Goal: Task Accomplishment & Management: Manage account settings

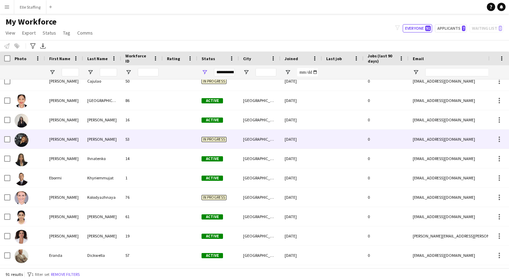
scroll to position [437, 0]
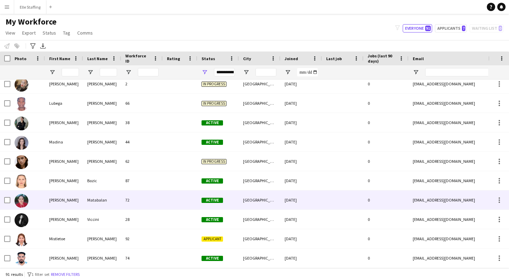
click at [114, 193] on div "Matabalan" at bounding box center [102, 200] width 38 height 19
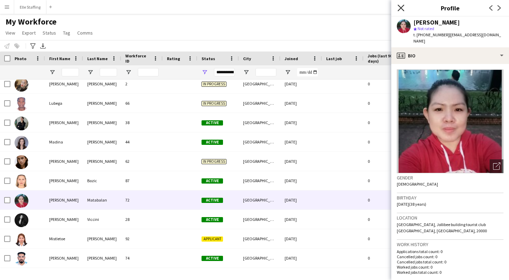
click at [400, 9] on icon at bounding box center [400, 8] width 7 height 7
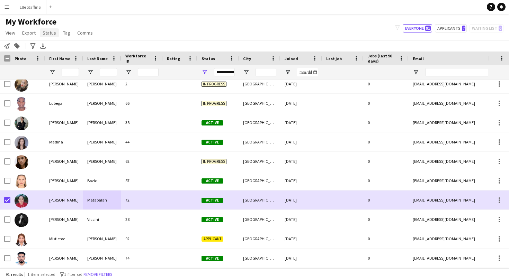
click at [52, 33] on span "Status" at bounding box center [50, 33] width 14 height 6
click at [55, 43] on link "Edit" at bounding box center [64, 48] width 48 height 15
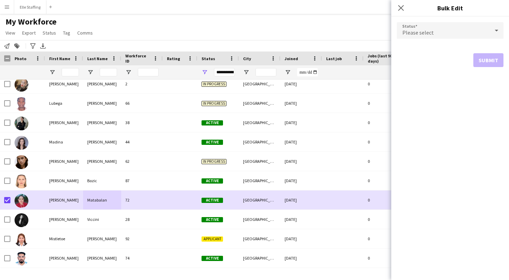
click at [444, 30] on div "Please select" at bounding box center [443, 30] width 93 height 17
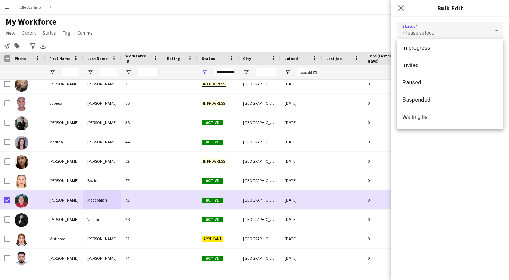
click at [424, 99] on span "Suspended" at bounding box center [450, 100] width 96 height 7
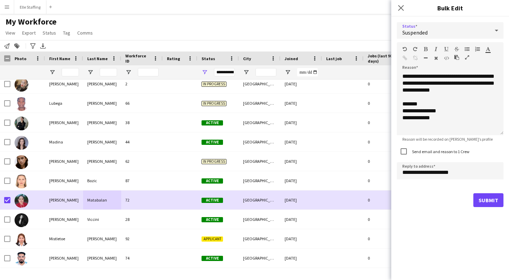
click at [450, 33] on div "Suspended" at bounding box center [443, 30] width 93 height 17
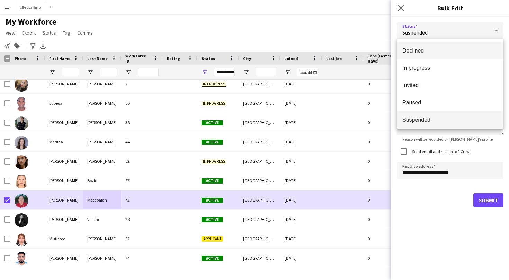
click at [430, 56] on mat-option "Declined" at bounding box center [450, 50] width 107 height 17
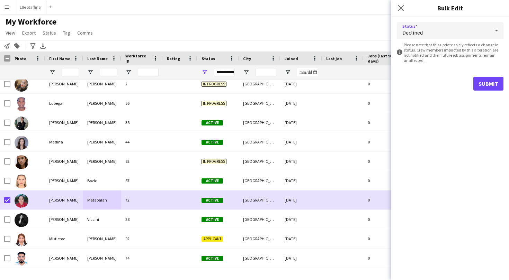
click at [482, 81] on button "Submit" at bounding box center [488, 84] width 30 height 14
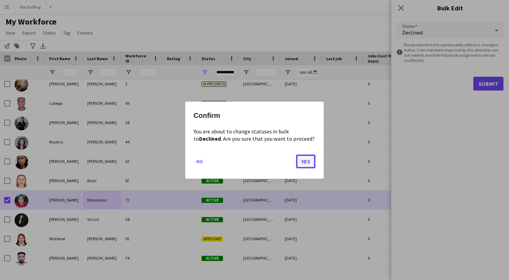
click at [305, 156] on button "Yes" at bounding box center [305, 161] width 19 height 14
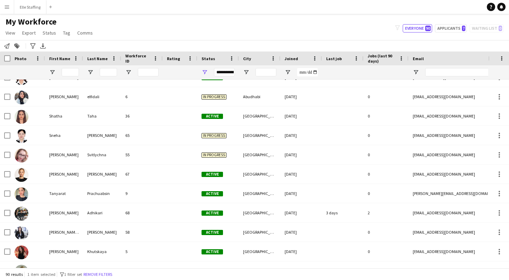
scroll to position [1556, 0]
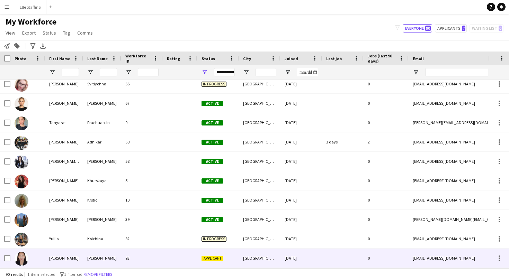
click at [138, 261] on div "93" at bounding box center [142, 258] width 42 height 19
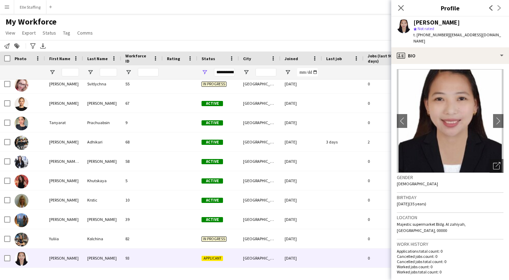
scroll to position [0, 0]
click at [500, 118] on app-icon "chevron-right" at bounding box center [498, 121] width 11 height 7
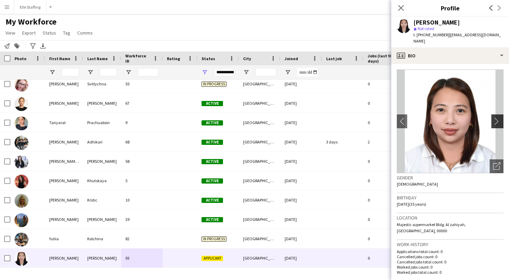
click at [500, 118] on app-icon "chevron-right" at bounding box center [498, 121] width 11 height 7
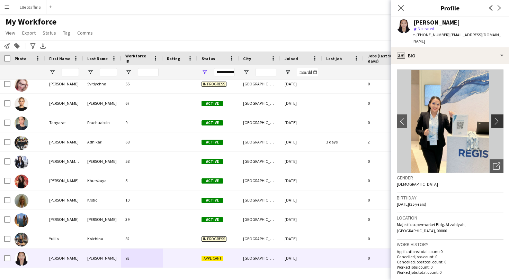
click at [500, 118] on app-icon "chevron-right" at bounding box center [498, 121] width 11 height 7
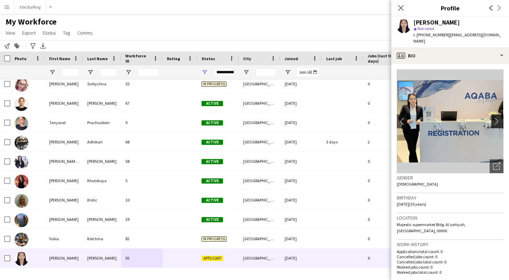
click at [498, 118] on app-icon "chevron-right" at bounding box center [498, 121] width 11 height 7
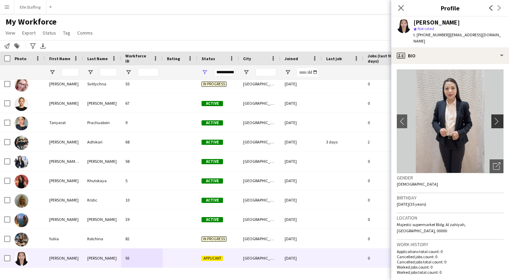
click at [498, 118] on app-icon "chevron-right" at bounding box center [498, 121] width 11 height 7
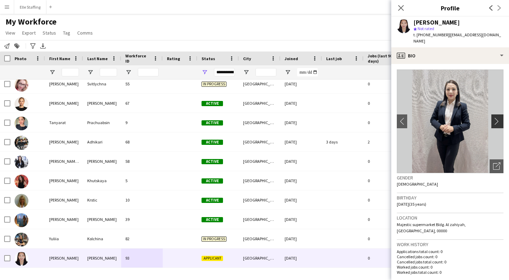
click at [498, 118] on app-icon "chevron-right" at bounding box center [498, 121] width 11 height 7
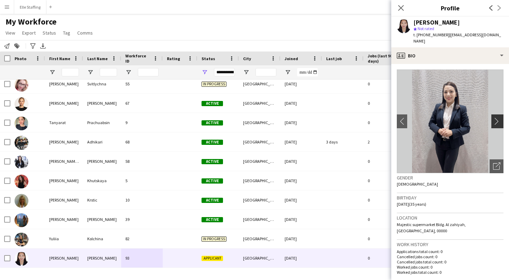
click at [498, 118] on app-icon "chevron-right" at bounding box center [498, 121] width 11 height 7
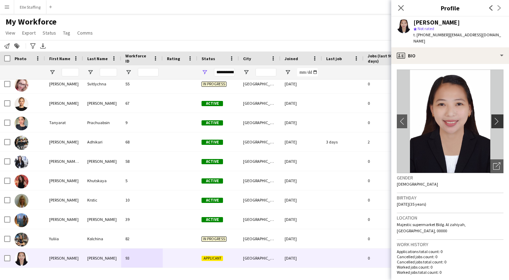
click at [498, 118] on app-icon "chevron-right" at bounding box center [498, 121] width 11 height 7
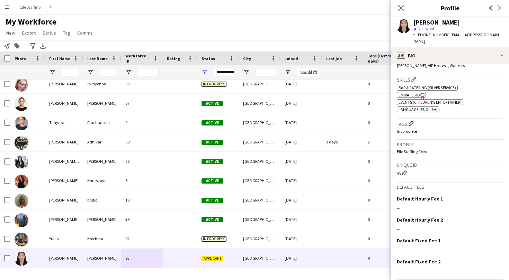
scroll to position [247, 0]
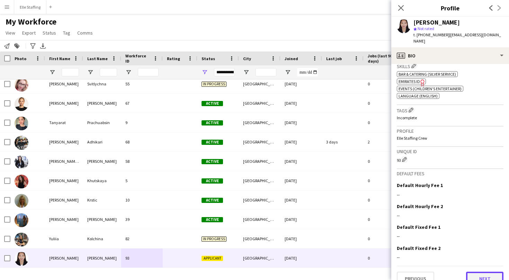
click at [492, 272] on button "Next" at bounding box center [484, 279] width 37 height 14
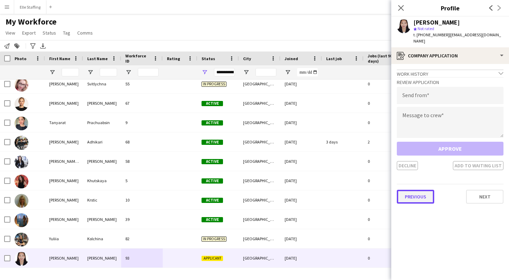
click at [427, 190] on button "Previous" at bounding box center [415, 197] width 37 height 14
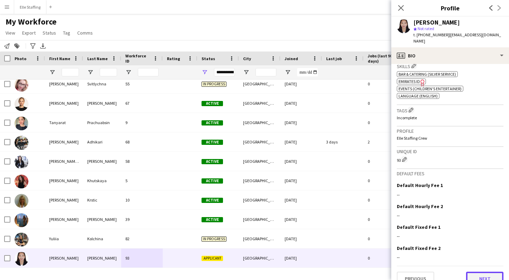
click at [486, 272] on button "Next" at bounding box center [484, 279] width 37 height 14
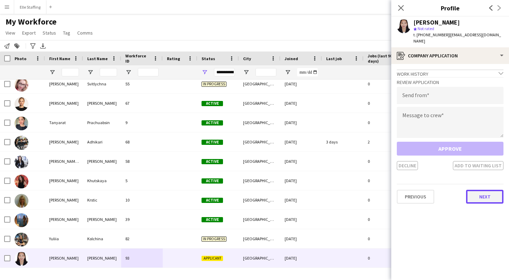
click at [477, 192] on button "Next" at bounding box center [484, 197] width 37 height 14
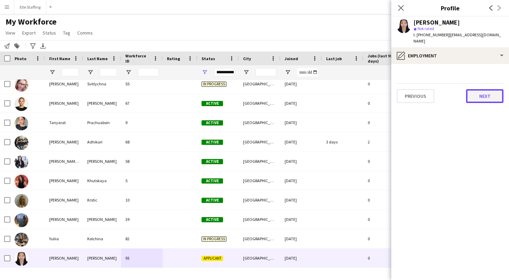
click at [485, 89] on button "Next" at bounding box center [484, 96] width 37 height 14
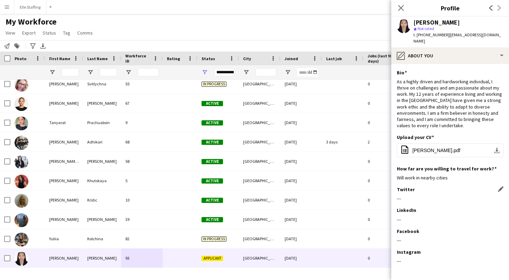
scroll to position [16, 0]
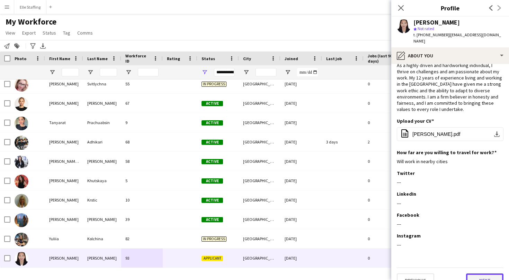
click at [489, 274] on button "Next" at bounding box center [484, 281] width 37 height 14
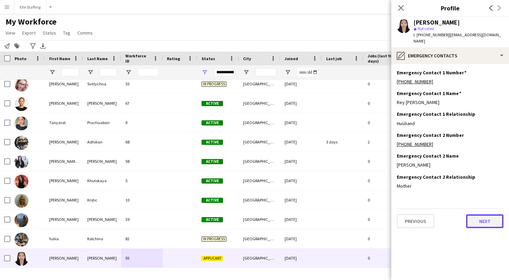
click at [485, 218] on button "Next" at bounding box center [484, 222] width 37 height 14
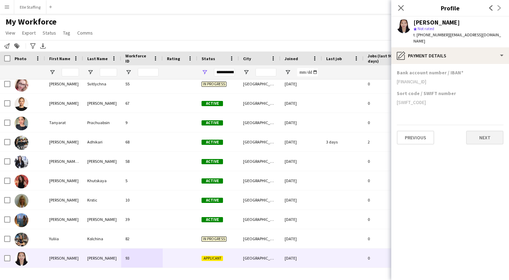
click at [478, 136] on button "Next" at bounding box center [484, 138] width 37 height 14
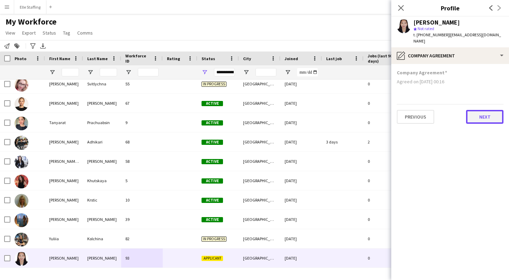
click at [476, 112] on button "Next" at bounding box center [484, 117] width 37 height 14
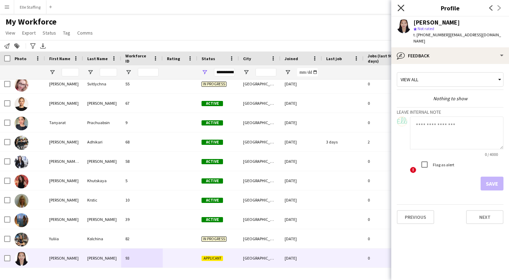
click at [402, 9] on icon at bounding box center [400, 8] width 7 height 7
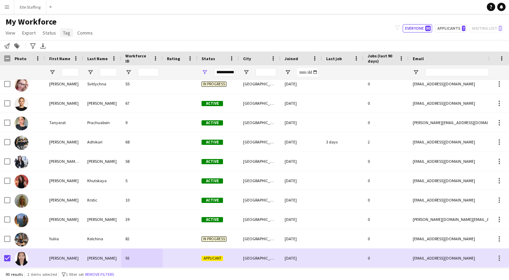
click at [67, 36] on link "Tag" at bounding box center [66, 32] width 13 height 9
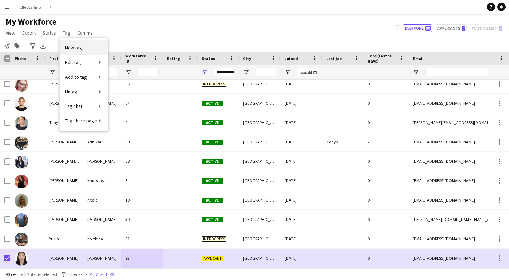
click at [68, 50] on span "New tag" at bounding box center [73, 48] width 17 height 6
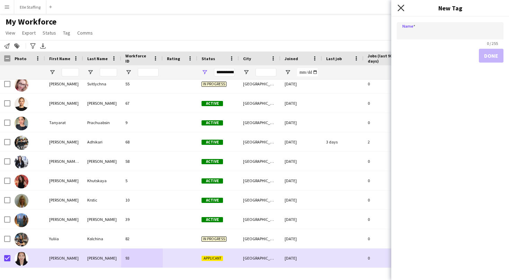
click at [399, 6] on icon at bounding box center [400, 8] width 7 height 7
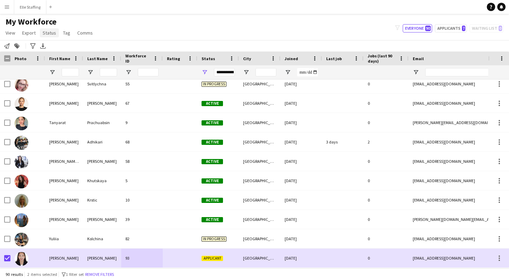
click at [47, 32] on span "Status" at bounding box center [50, 33] width 14 height 6
click at [49, 42] on link "Edit" at bounding box center [64, 48] width 48 height 15
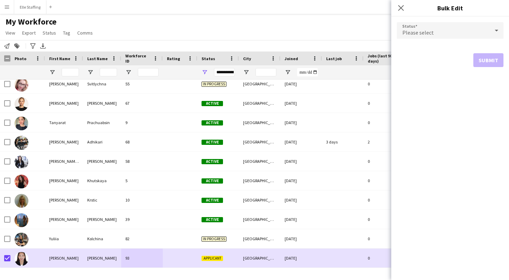
click at [421, 34] on span "Please select" at bounding box center [418, 32] width 32 height 7
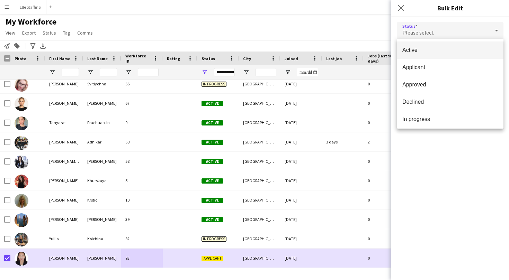
click at [417, 46] on mat-option "Active" at bounding box center [450, 50] width 107 height 17
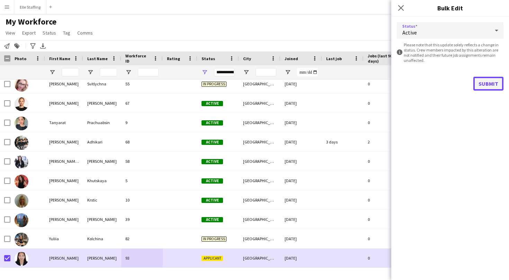
click at [489, 81] on button "Submit" at bounding box center [488, 84] width 30 height 14
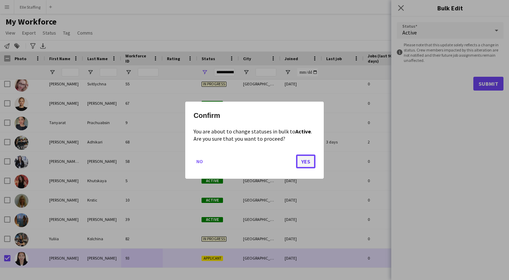
click at [308, 160] on button "Yes" at bounding box center [305, 161] width 19 height 14
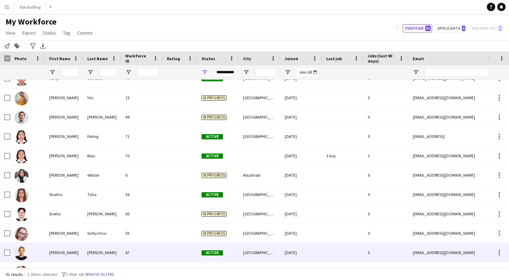
scroll to position [1407, 0]
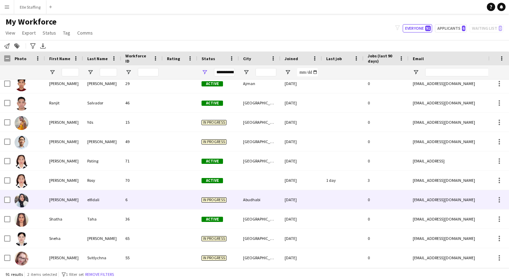
click at [95, 202] on div "elfidali" at bounding box center [102, 199] width 38 height 19
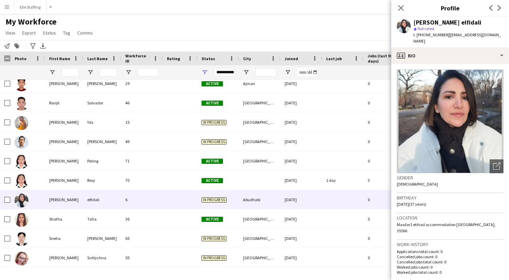
click at [465, 94] on img at bounding box center [450, 122] width 107 height 104
click at [445, 120] on img at bounding box center [450, 122] width 107 height 104
click at [499, 163] on icon "Open photos pop-in" at bounding box center [496, 166] width 7 height 7
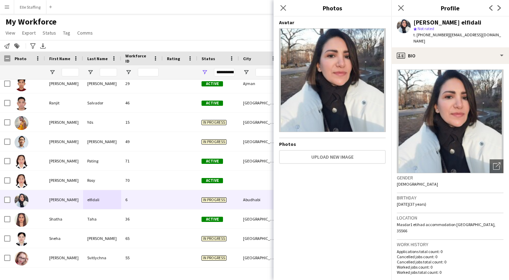
click at [359, 97] on img at bounding box center [332, 80] width 107 height 104
click at [282, 7] on icon at bounding box center [283, 8] width 7 height 7
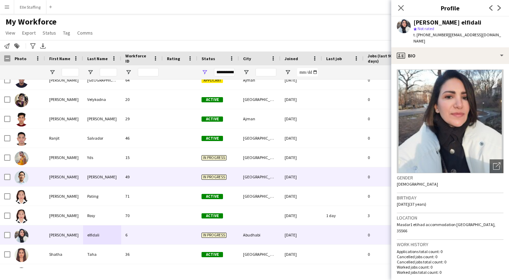
click at [123, 168] on div "49" at bounding box center [142, 177] width 42 height 19
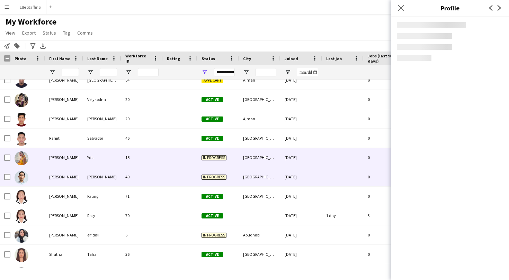
click at [124, 165] on div "15" at bounding box center [142, 157] width 42 height 19
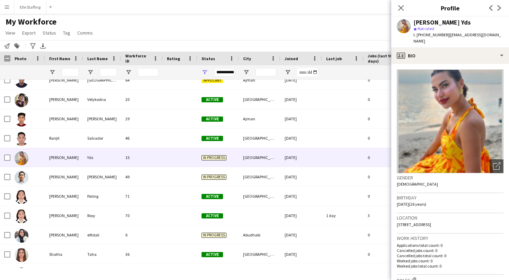
click at [477, 137] on img at bounding box center [450, 122] width 107 height 104
click at [499, 163] on icon at bounding box center [497, 165] width 5 height 5
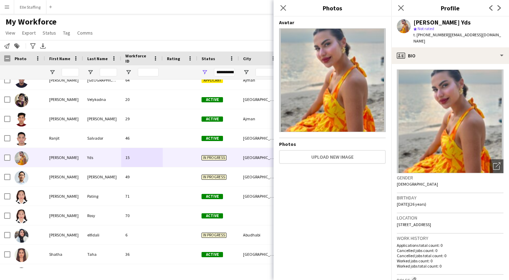
click at [358, 83] on img at bounding box center [332, 80] width 107 height 104
click at [280, 8] on icon "Close pop-in" at bounding box center [283, 8] width 7 height 7
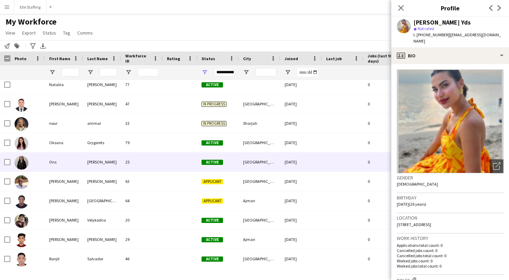
click at [107, 160] on div "Ben Haddada" at bounding box center [102, 162] width 38 height 19
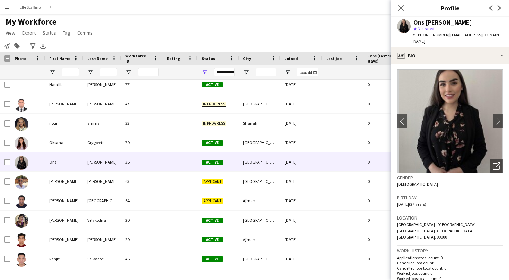
click at [501, 130] on img at bounding box center [450, 122] width 107 height 104
click at [497, 119] on app-icon "chevron-right" at bounding box center [498, 121] width 11 height 7
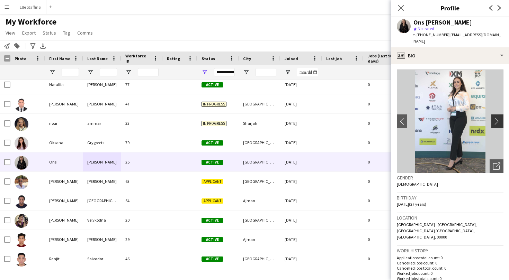
click at [497, 119] on app-icon "chevron-right" at bounding box center [498, 121] width 11 height 7
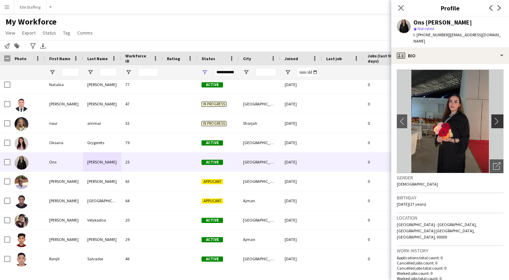
click at [501, 121] on app-icon "chevron-right" at bounding box center [498, 121] width 11 height 7
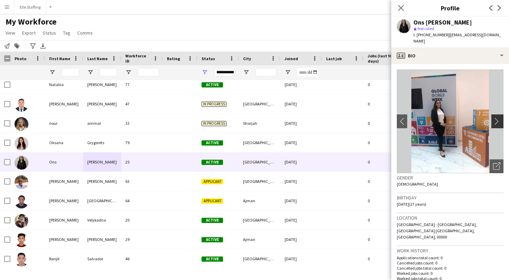
click at [501, 121] on app-icon "chevron-right" at bounding box center [498, 121] width 11 height 7
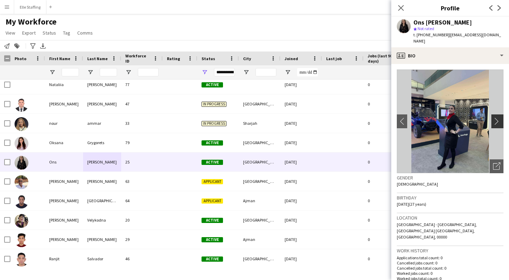
click at [501, 121] on app-icon "chevron-right" at bounding box center [498, 121] width 11 height 7
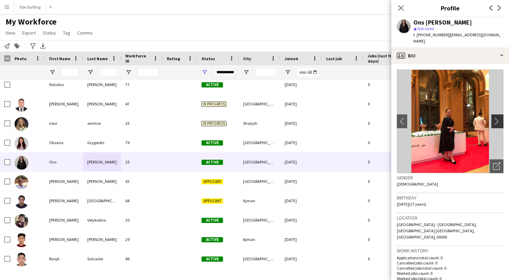
click at [499, 121] on app-icon "chevron-right" at bounding box center [498, 121] width 11 height 7
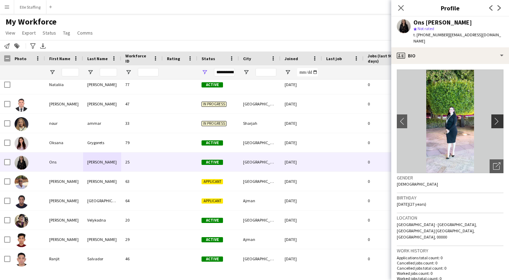
click at [499, 121] on app-icon "chevron-right" at bounding box center [498, 121] width 11 height 7
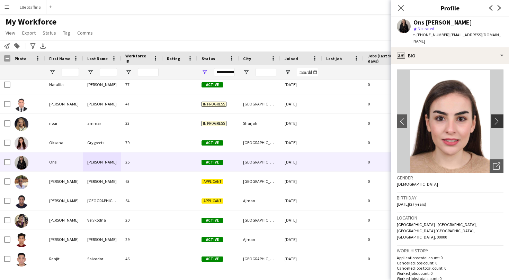
click at [499, 121] on app-icon "chevron-right" at bounding box center [498, 121] width 11 height 7
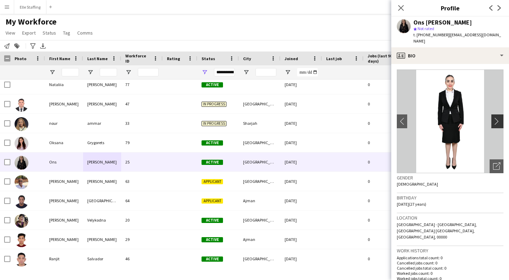
click at [499, 121] on app-icon "chevron-right" at bounding box center [498, 121] width 11 height 7
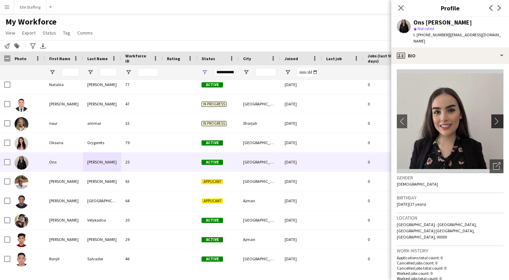
click at [499, 121] on app-icon "chevron-right" at bounding box center [498, 121] width 11 height 7
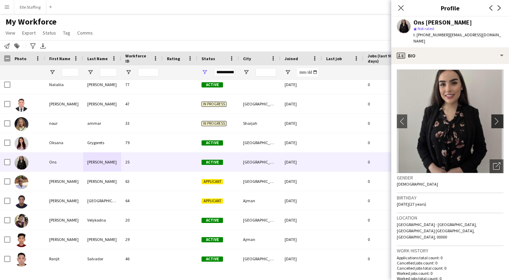
click at [499, 121] on app-icon "chevron-right" at bounding box center [498, 121] width 11 height 7
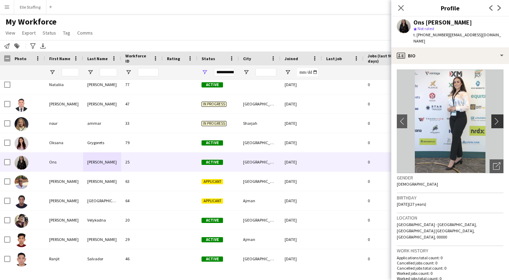
click at [499, 121] on app-icon "chevron-right" at bounding box center [498, 121] width 11 height 7
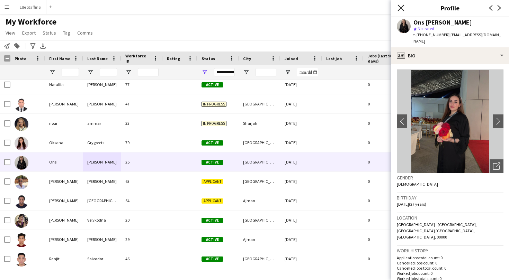
click at [401, 8] on icon at bounding box center [400, 8] width 7 height 7
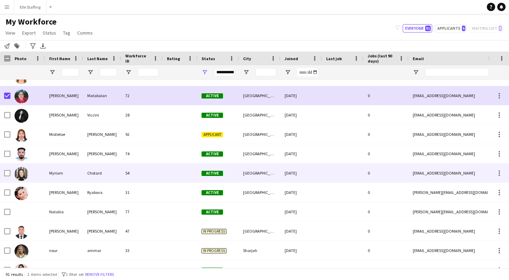
click at [102, 173] on div "Chotard" at bounding box center [102, 173] width 38 height 19
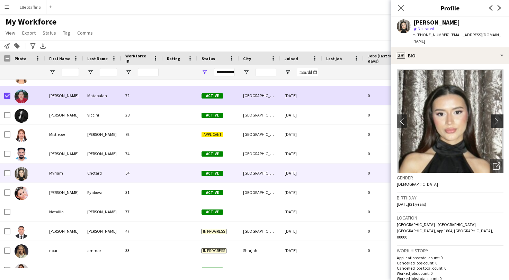
click at [498, 118] on app-icon "chevron-right" at bounding box center [498, 121] width 11 height 7
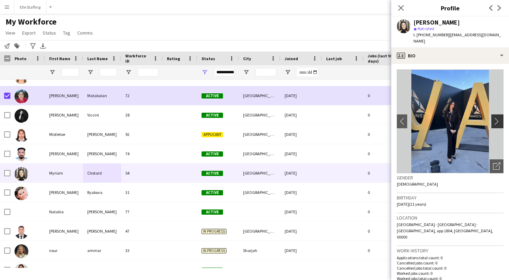
click at [493, 118] on app-icon "chevron-right" at bounding box center [498, 121] width 11 height 7
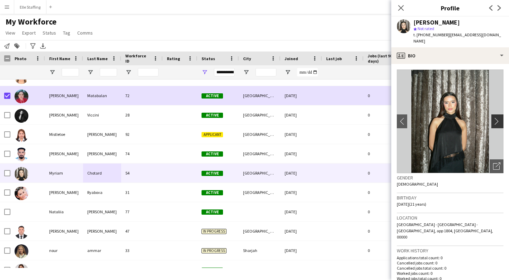
click at [493, 118] on app-icon "chevron-right" at bounding box center [498, 121] width 11 height 7
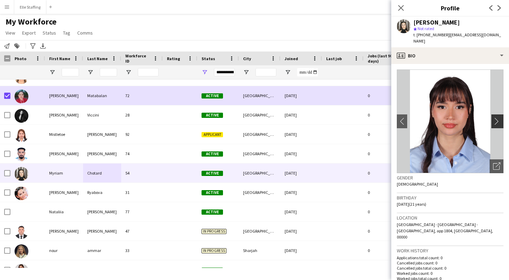
click at [495, 118] on app-icon "chevron-right" at bounding box center [498, 121] width 11 height 7
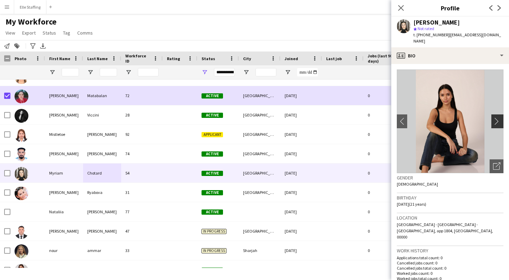
click at [495, 118] on app-icon "chevron-right" at bounding box center [498, 121] width 11 height 7
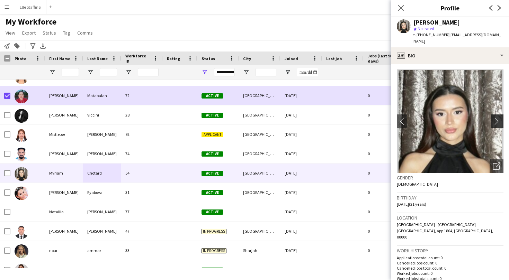
click at [495, 118] on app-icon "chevron-right" at bounding box center [498, 121] width 11 height 7
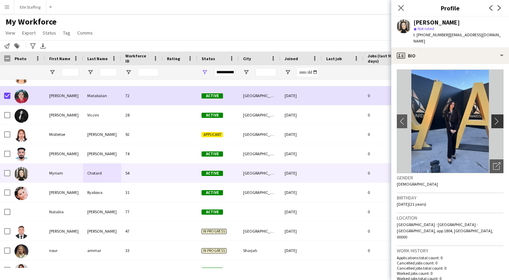
click at [495, 118] on app-icon "chevron-right" at bounding box center [498, 121] width 11 height 7
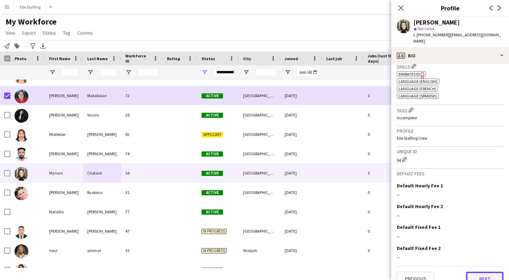
click at [488, 272] on button "Next" at bounding box center [484, 279] width 37 height 14
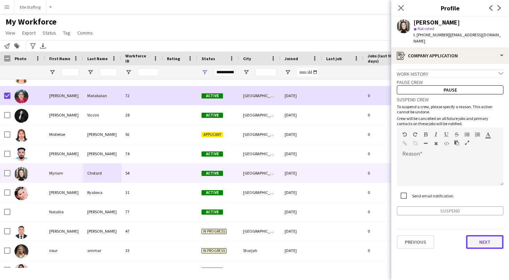
click at [486, 237] on button "Next" at bounding box center [484, 242] width 37 height 14
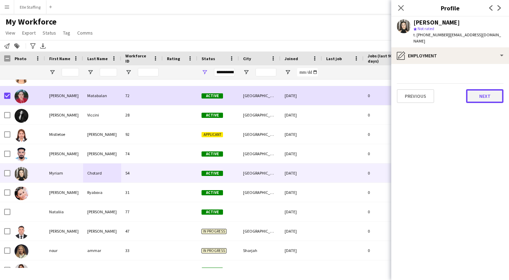
click at [497, 89] on button "Next" at bounding box center [484, 96] width 37 height 14
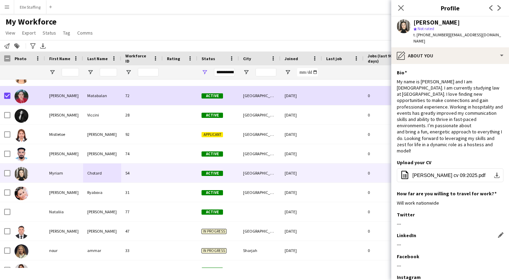
scroll to position [35, 0]
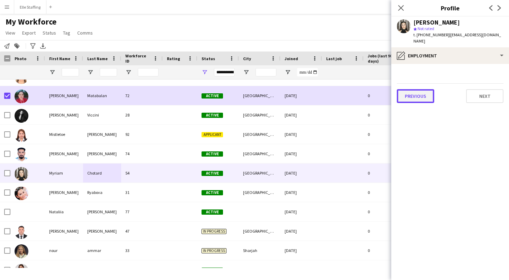
click at [418, 92] on button "Previous" at bounding box center [415, 96] width 37 height 14
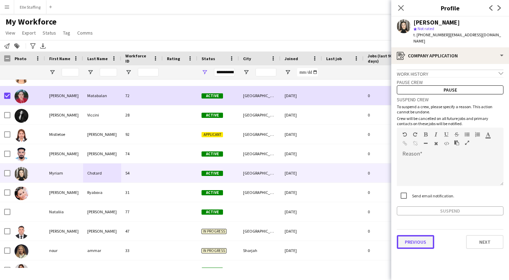
click at [413, 235] on button "Previous" at bounding box center [415, 242] width 37 height 14
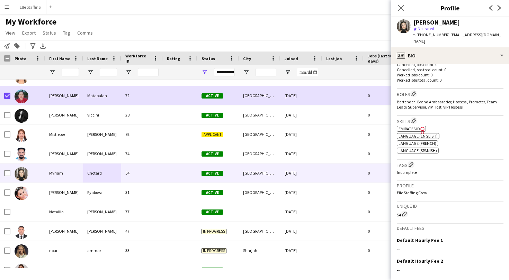
scroll to position [198, 0]
click at [413, 127] on span "Emirates ID" at bounding box center [409, 129] width 21 height 5
click at [399, 8] on icon "Close pop-in" at bounding box center [400, 8] width 7 height 7
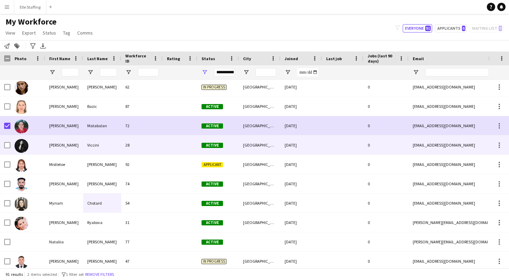
scroll to position [1086, 0]
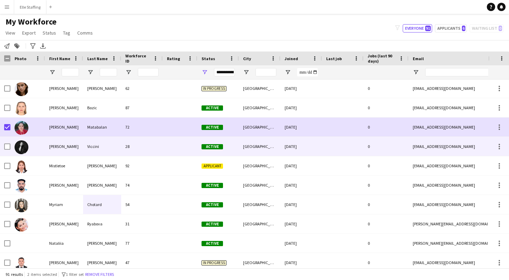
click at [103, 149] on div "Viccini" at bounding box center [102, 146] width 38 height 19
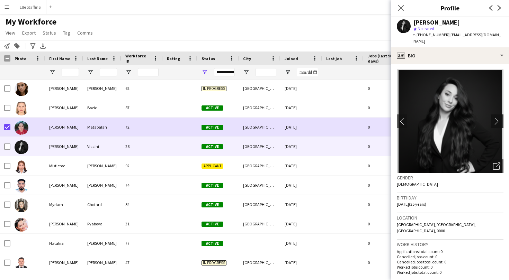
click at [500, 118] on app-icon "chevron-right" at bounding box center [498, 121] width 11 height 7
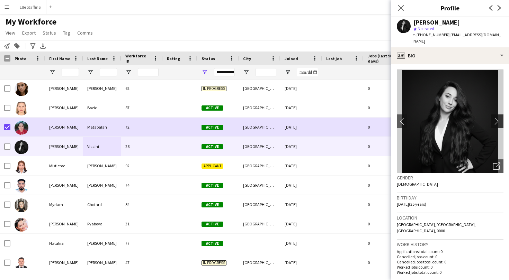
click at [500, 118] on app-icon "chevron-right" at bounding box center [498, 121] width 11 height 7
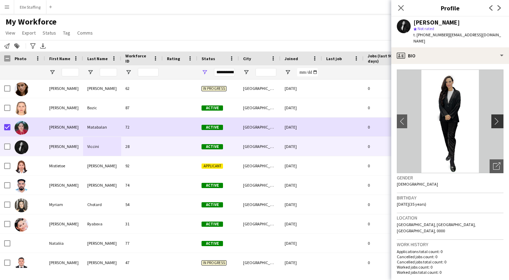
click at [500, 118] on app-icon "chevron-right" at bounding box center [498, 121] width 11 height 7
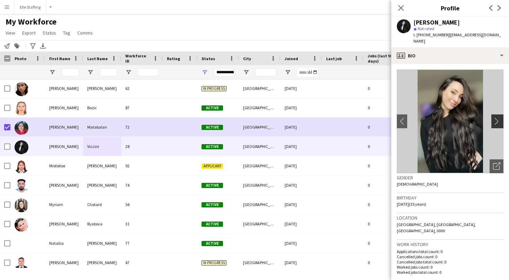
click at [496, 118] on app-icon "chevron-right" at bounding box center [498, 121] width 11 height 7
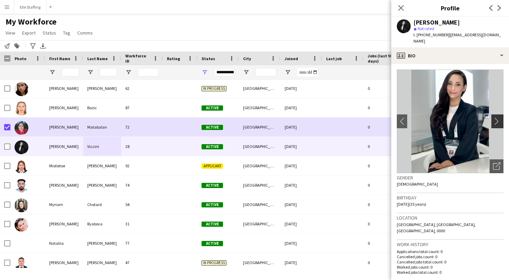
click at [496, 118] on app-icon "chevron-right" at bounding box center [498, 121] width 11 height 7
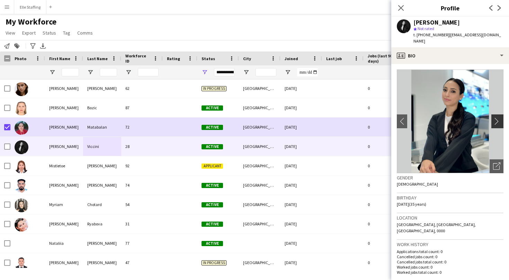
click at [496, 118] on app-icon "chevron-right" at bounding box center [498, 121] width 11 height 7
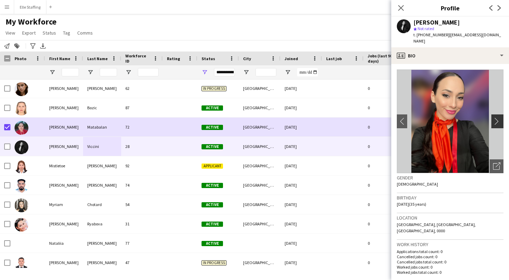
click at [496, 118] on app-icon "chevron-right" at bounding box center [498, 121] width 11 height 7
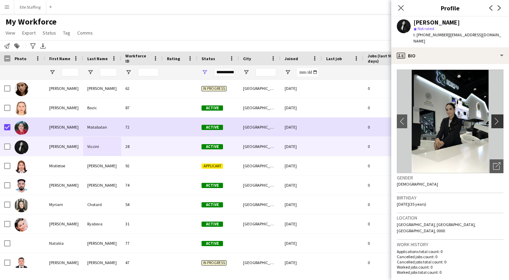
click at [496, 118] on app-icon "chevron-right" at bounding box center [498, 121] width 11 height 7
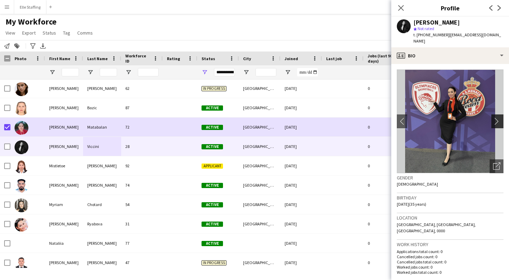
click at [496, 118] on app-icon "chevron-right" at bounding box center [498, 121] width 11 height 7
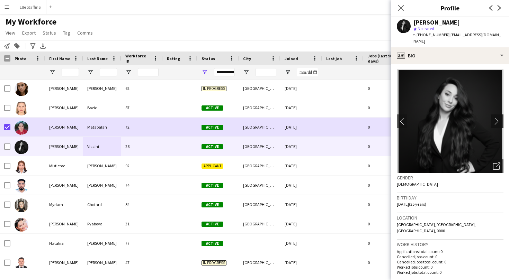
click at [496, 118] on app-icon "chevron-right" at bounding box center [498, 121] width 11 height 7
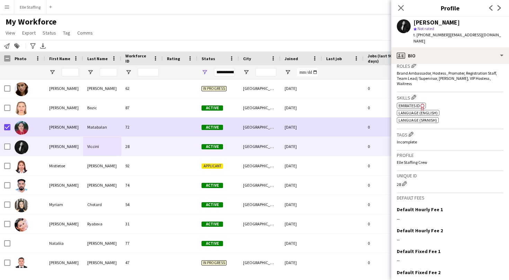
scroll to position [222, 0]
click at [423, 103] on icon at bounding box center [422, 106] width 4 height 7
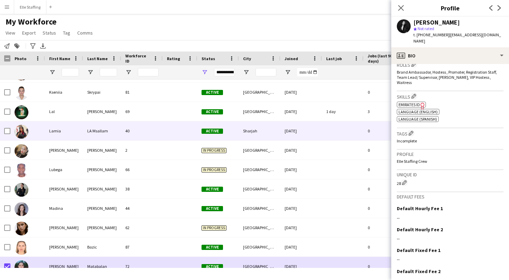
scroll to position [946, 0]
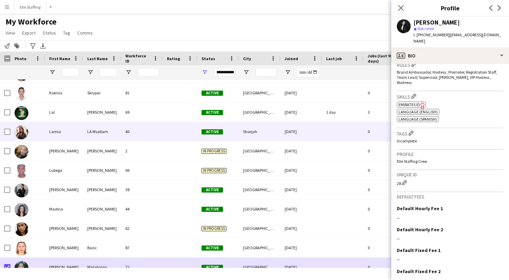
click at [60, 134] on div "Lamia" at bounding box center [64, 131] width 38 height 19
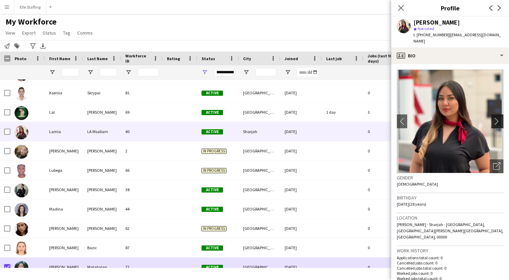
click at [495, 118] on app-icon "chevron-right" at bounding box center [498, 121] width 11 height 7
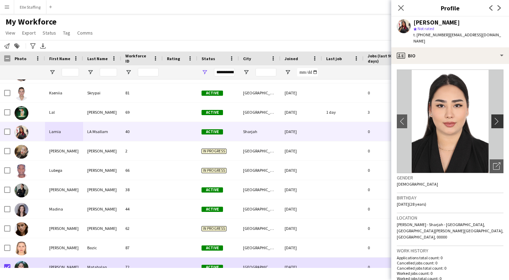
click at [495, 118] on app-icon "chevron-right" at bounding box center [498, 121] width 11 height 7
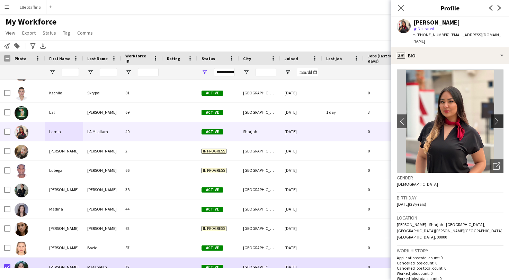
click at [495, 118] on app-icon "chevron-right" at bounding box center [498, 121] width 11 height 7
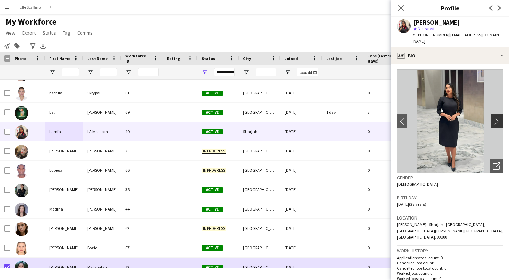
click at [495, 118] on app-icon "chevron-right" at bounding box center [498, 121] width 11 height 7
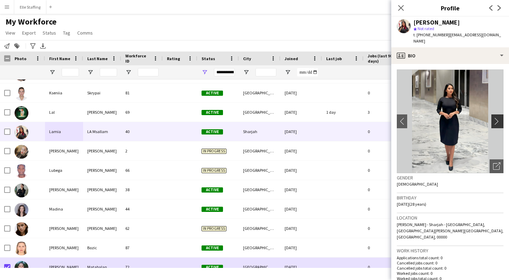
click at [495, 118] on app-icon "chevron-right" at bounding box center [498, 121] width 11 height 7
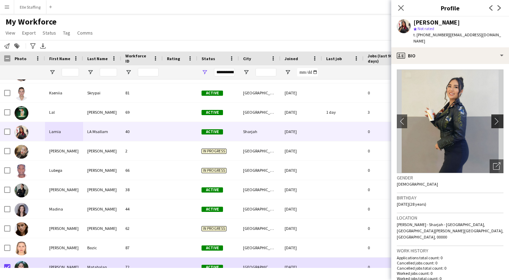
click at [495, 118] on app-icon "chevron-right" at bounding box center [498, 121] width 11 height 7
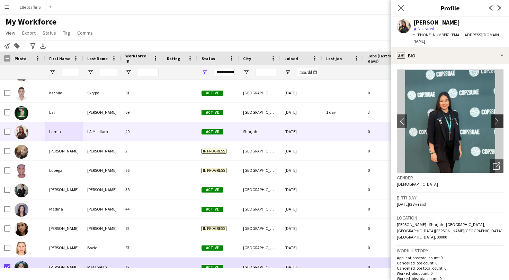
click at [495, 118] on app-icon "chevron-right" at bounding box center [498, 121] width 11 height 7
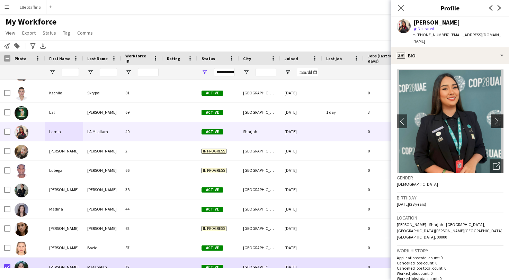
click at [495, 118] on app-icon "chevron-right" at bounding box center [498, 121] width 11 height 7
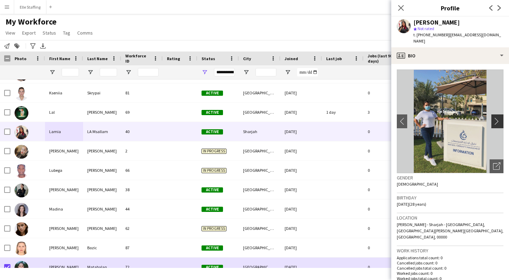
click at [495, 118] on app-icon "chevron-right" at bounding box center [498, 121] width 11 height 7
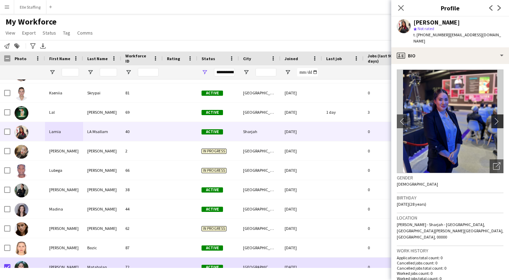
click at [495, 118] on app-icon "chevron-right" at bounding box center [498, 121] width 11 height 7
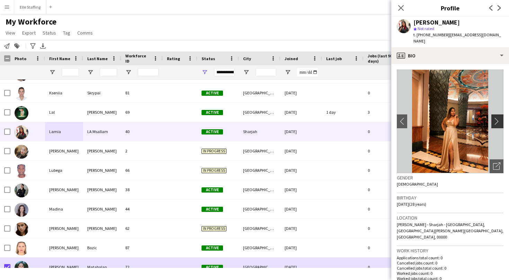
click at [495, 118] on app-icon "chevron-right" at bounding box center [498, 121] width 11 height 7
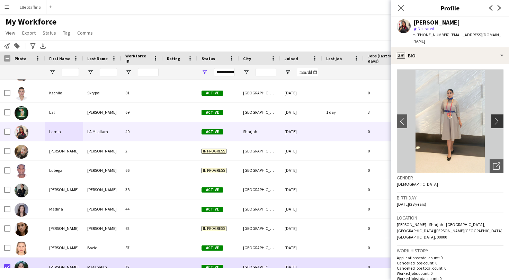
click at [495, 118] on app-icon "chevron-right" at bounding box center [498, 121] width 11 height 7
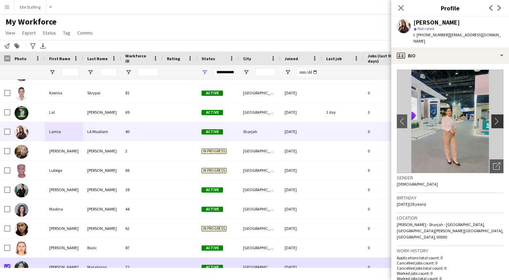
click at [495, 118] on app-icon "chevron-right" at bounding box center [498, 121] width 11 height 7
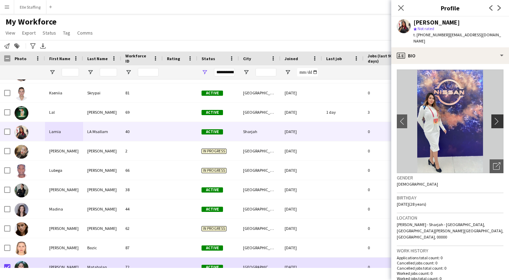
click at [495, 118] on app-icon "chevron-right" at bounding box center [498, 121] width 11 height 7
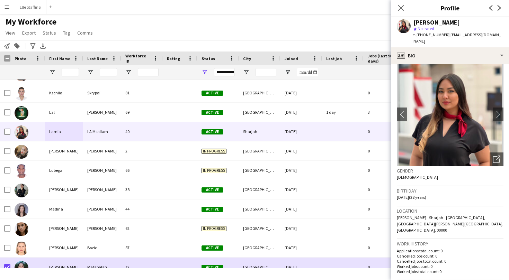
scroll to position [0, 0]
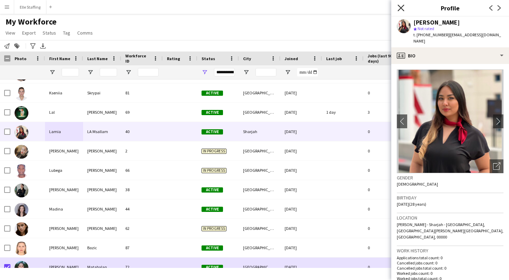
click at [401, 5] on icon "Close pop-in" at bounding box center [400, 8] width 7 height 7
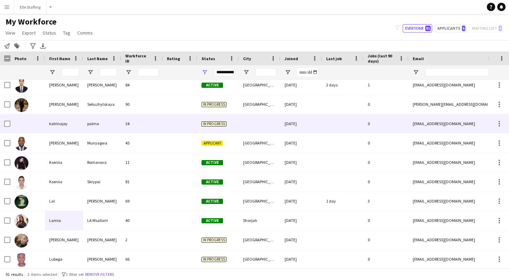
scroll to position [856, 0]
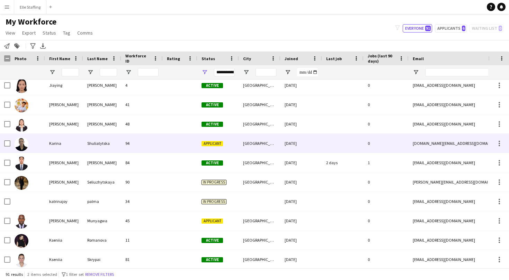
click at [129, 148] on div "94" at bounding box center [142, 143] width 42 height 19
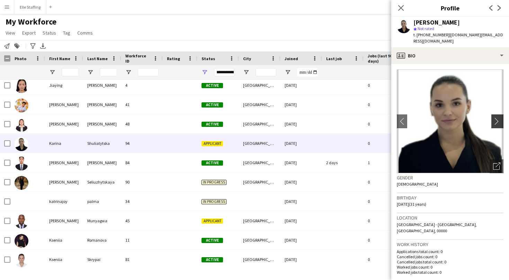
click at [502, 118] on app-icon "chevron-right" at bounding box center [498, 121] width 11 height 7
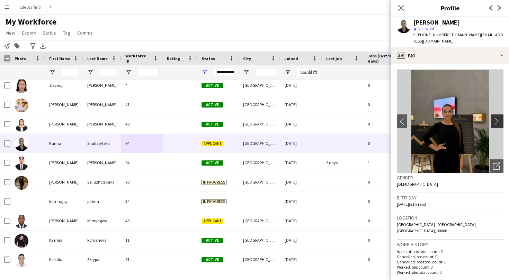
click at [495, 118] on app-icon "chevron-right" at bounding box center [498, 121] width 11 height 7
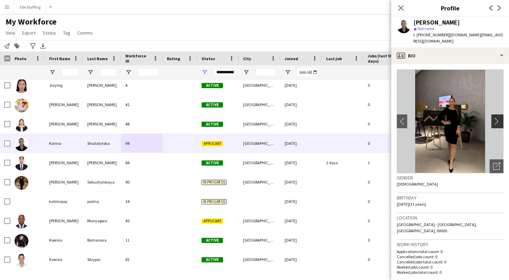
click at [495, 118] on app-icon "chevron-right" at bounding box center [498, 121] width 11 height 7
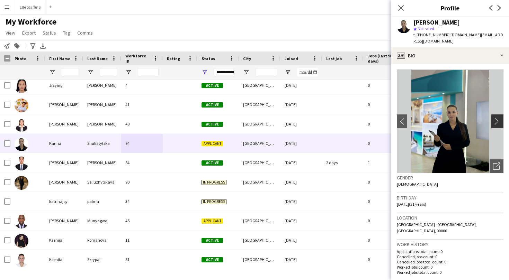
click at [496, 118] on app-icon "chevron-right" at bounding box center [498, 121] width 11 height 7
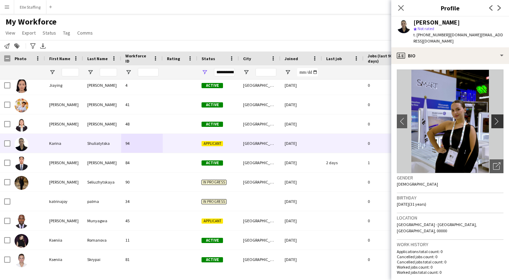
click at [496, 118] on app-icon "chevron-right" at bounding box center [498, 121] width 11 height 7
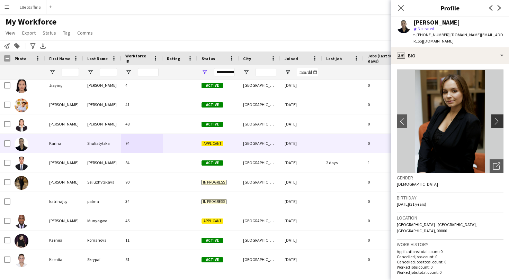
click at [496, 118] on app-icon "chevron-right" at bounding box center [498, 121] width 11 height 7
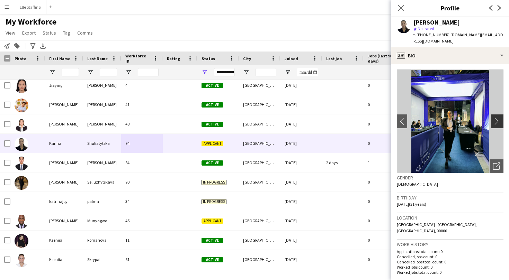
click at [496, 118] on app-icon "chevron-right" at bounding box center [498, 121] width 11 height 7
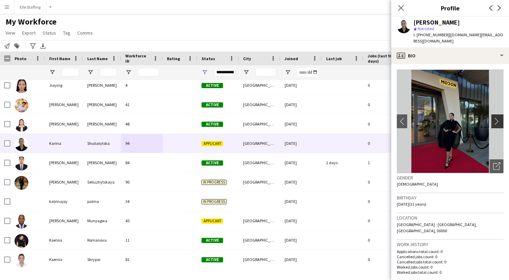
click at [496, 118] on app-icon "chevron-right" at bounding box center [498, 121] width 11 height 7
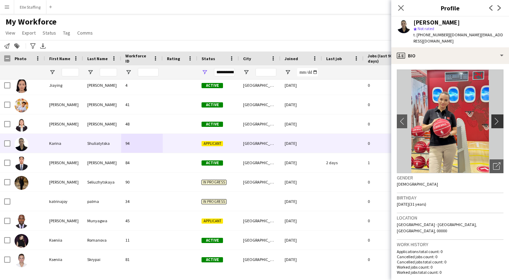
click at [496, 118] on app-icon "chevron-right" at bounding box center [498, 121] width 11 height 7
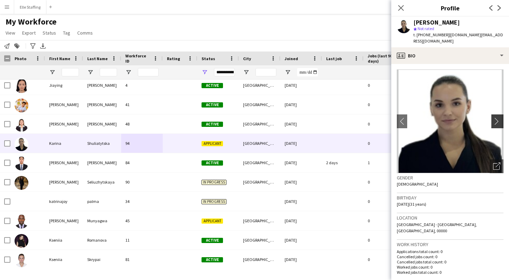
click at [496, 118] on app-icon "chevron-right" at bounding box center [498, 121] width 11 height 7
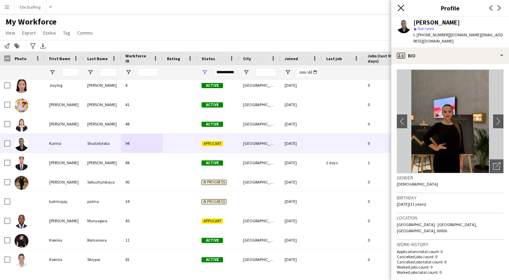
click at [400, 8] on icon "Close pop-in" at bounding box center [400, 8] width 7 height 7
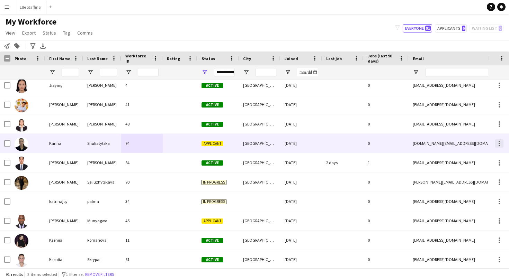
click at [498, 146] on div at bounding box center [499, 144] width 8 height 8
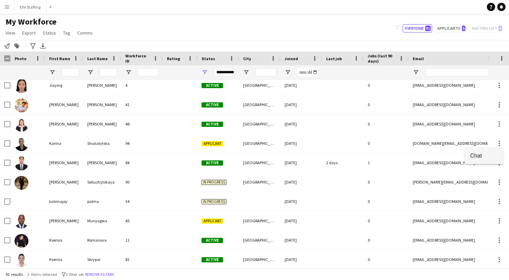
click at [485, 156] on span "Chat" at bounding box center [484, 156] width 28 height 6
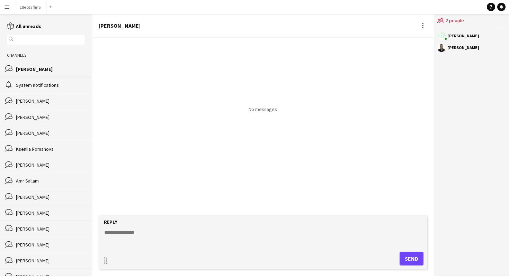
click at [259, 237] on textarea at bounding box center [264, 238] width 321 height 18
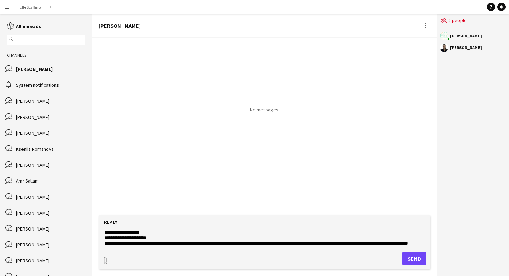
scroll to position [11, 0]
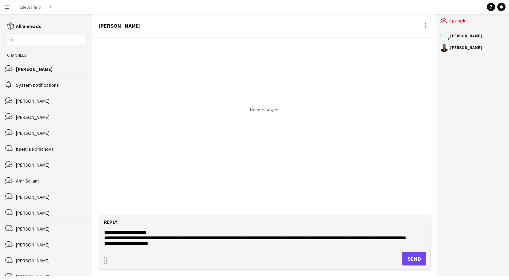
type textarea "**********"
click at [415, 265] on button "Send" at bounding box center [414, 259] width 24 height 14
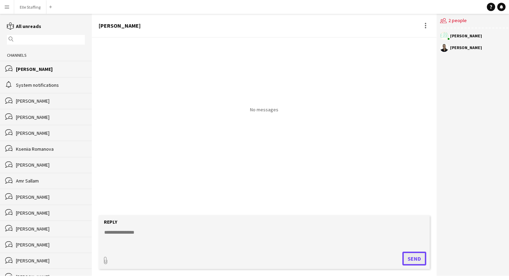
scroll to position [0, 0]
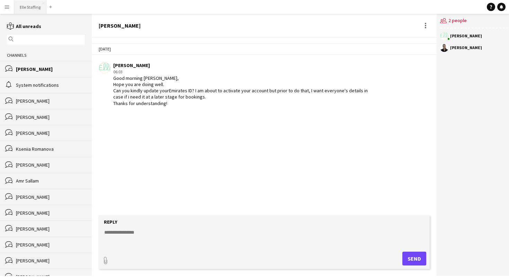
click at [36, 8] on button "Elle Staffing Close" at bounding box center [30, 7] width 32 height 14
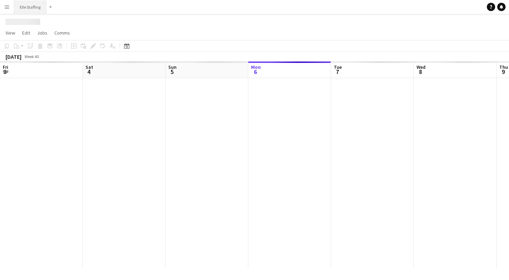
scroll to position [0, 166]
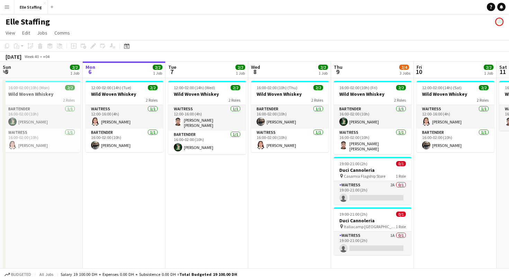
click at [8, 7] on app-icon "Menu" at bounding box center [7, 7] width 6 height 6
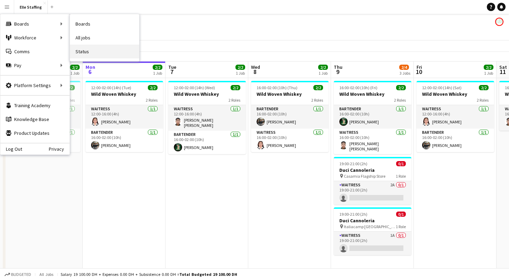
click at [100, 50] on link "Status" at bounding box center [104, 52] width 69 height 14
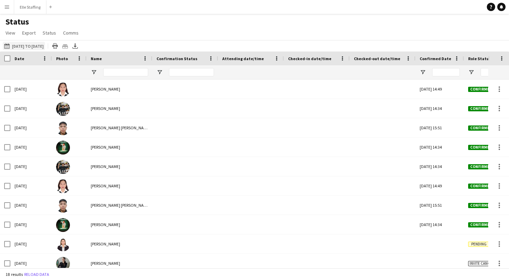
click at [33, 48] on button "06-10-2025 to 12-10-2025 06-10-2025 to 12-10-2025" at bounding box center [24, 46] width 42 height 8
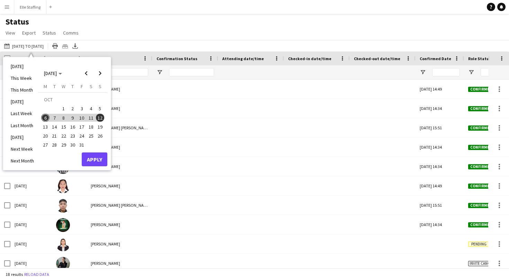
click at [100, 110] on span "5" at bounding box center [100, 109] width 8 height 8
click at [90, 160] on button "Apply" at bounding box center [95, 160] width 26 height 14
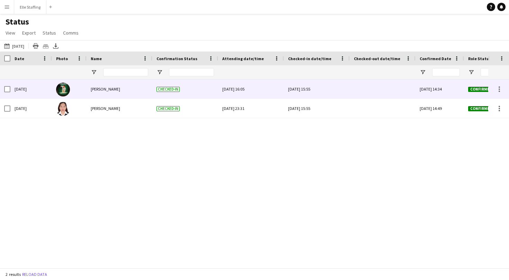
click at [390, 91] on div at bounding box center [382, 89] width 57 height 19
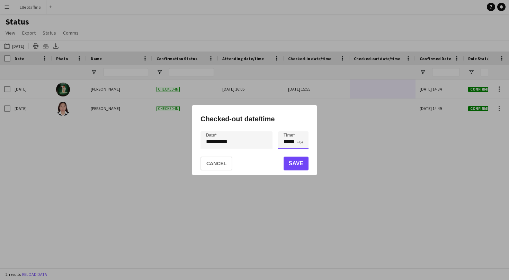
click at [296, 141] on input "*****" at bounding box center [293, 140] width 30 height 17
click at [290, 141] on input "*****" at bounding box center [293, 140] width 30 height 17
type input "*****"
click at [291, 165] on button "Save" at bounding box center [296, 164] width 25 height 14
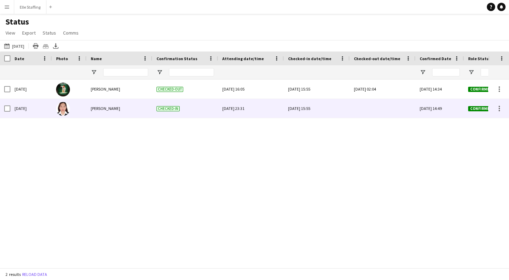
click at [370, 109] on div at bounding box center [382, 108] width 57 height 19
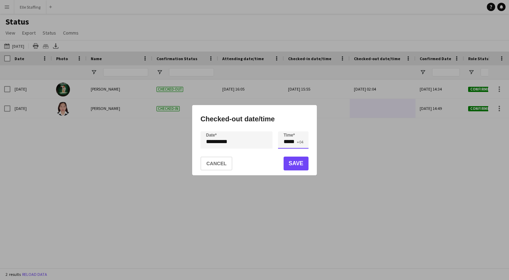
click at [288, 144] on input "*****" at bounding box center [293, 140] width 30 height 17
type input "*****"
click at [288, 144] on input "*****" at bounding box center [293, 140] width 30 height 17
click at [303, 166] on button "Save" at bounding box center [296, 164] width 25 height 14
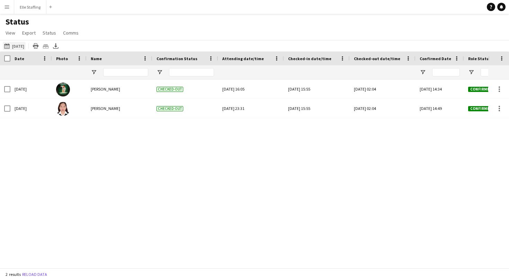
click at [20, 45] on button "06-10-2025 to 12-10-2025 Yesterday" at bounding box center [14, 46] width 23 height 8
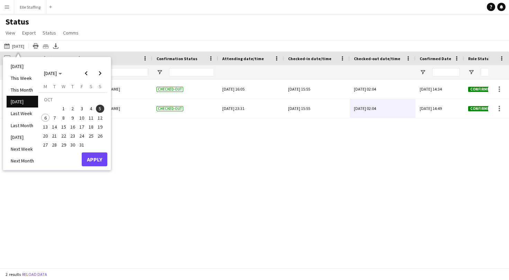
click at [47, 119] on span "6" at bounding box center [45, 118] width 8 height 8
click at [88, 162] on button "Apply" at bounding box center [95, 160] width 26 height 14
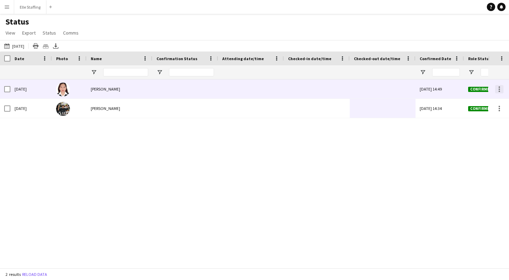
click at [499, 90] on div at bounding box center [499, 89] width 8 height 8
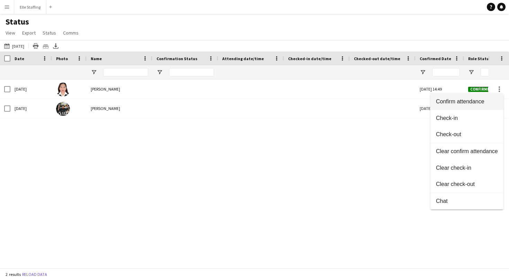
click at [473, 110] on button "Confirm attendance" at bounding box center [466, 101] width 73 height 17
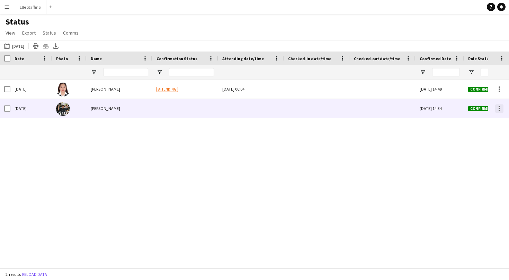
click at [498, 107] on div at bounding box center [499, 109] width 8 height 8
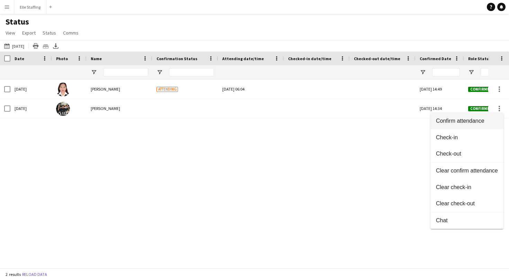
click at [471, 125] on button "Confirm attendance" at bounding box center [466, 121] width 73 height 17
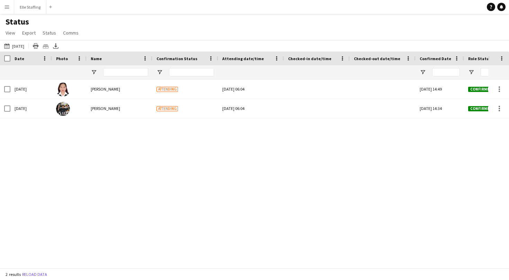
click at [471, 125] on div "Mon, 6 Oct 2025 Rosario Rosy Attending Mon, 6 Oct 2025 06:04 Tue, 30 Sep 2025 1…" at bounding box center [244, 174] width 488 height 189
click at [29, 7] on button "Elle Staffing Close" at bounding box center [30, 7] width 32 height 14
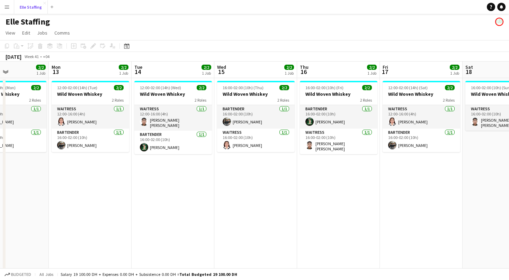
scroll to position [0, 209]
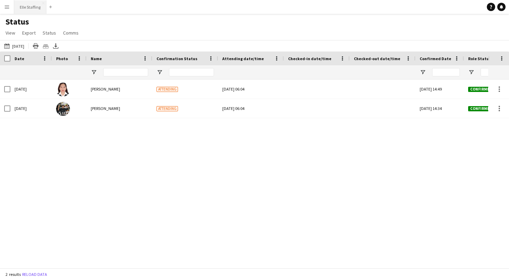
click at [29, 8] on button "Elle Staffing Close" at bounding box center [30, 7] width 32 height 14
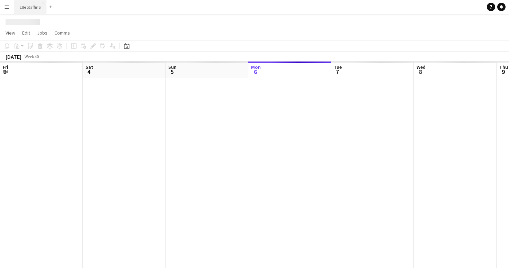
scroll to position [0, 166]
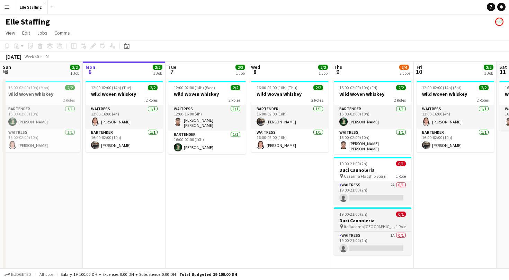
click at [364, 214] on span "19:00-21:00 (2h)" at bounding box center [353, 214] width 28 height 5
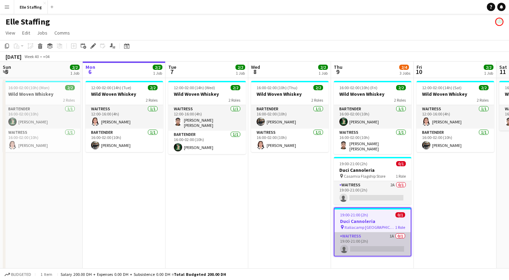
click at [370, 246] on app-card-role "Waitress 1A 0/1 19:00-21:00 (2h) single-neutral-actions" at bounding box center [372, 245] width 76 height 24
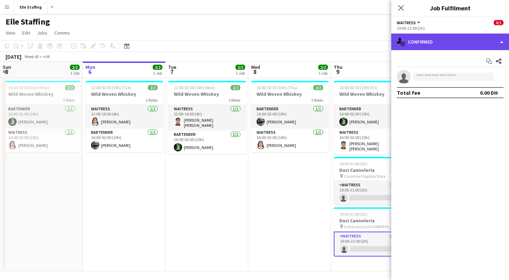
click at [432, 45] on div "single-neutral-actions-check-2 Confirmed" at bounding box center [450, 42] width 118 height 17
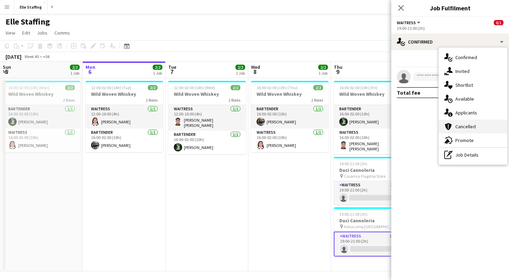
click at [463, 127] on span "Cancelled" at bounding box center [465, 127] width 20 height 6
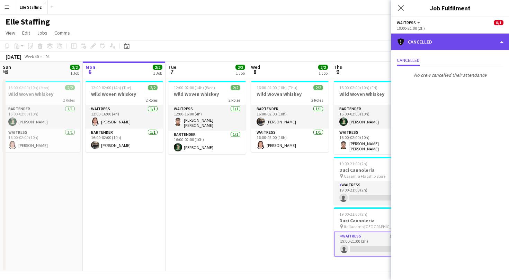
click at [438, 42] on div "cancellation Cancelled" at bounding box center [450, 42] width 118 height 17
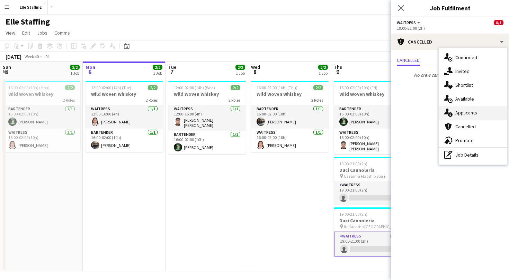
click at [471, 110] on span "Applicants" at bounding box center [466, 113] width 22 height 6
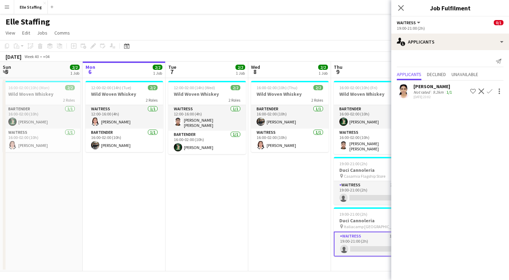
click at [483, 90] on app-icon "Decline" at bounding box center [481, 92] width 6 height 6
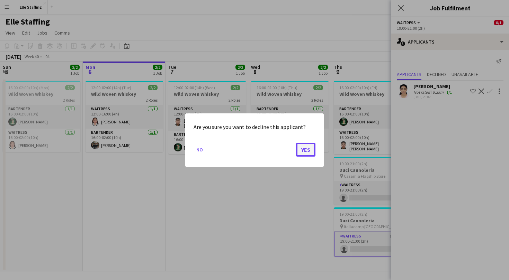
click at [309, 151] on button "Yes" at bounding box center [305, 150] width 19 height 14
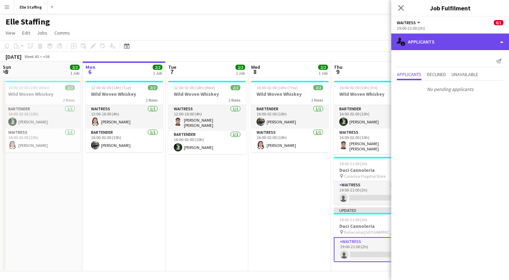
click at [444, 45] on div "single-neutral-actions-information Applicants" at bounding box center [450, 42] width 118 height 17
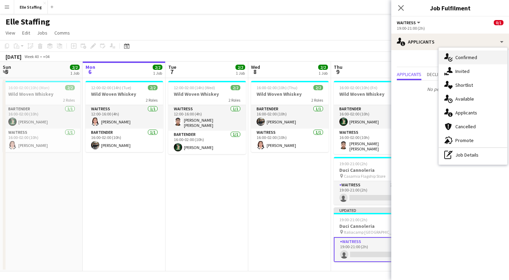
click at [460, 60] on span "Confirmed" at bounding box center [466, 57] width 22 height 6
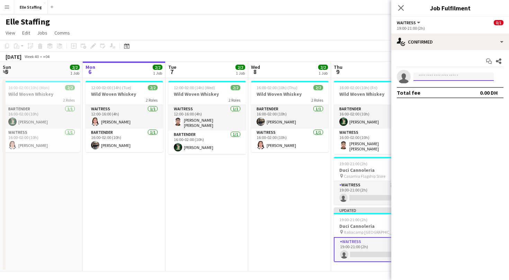
click at [438, 78] on input at bounding box center [453, 77] width 80 height 8
type input "*"
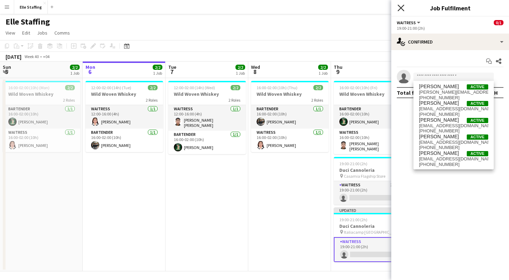
click at [400, 8] on icon at bounding box center [400, 8] width 7 height 7
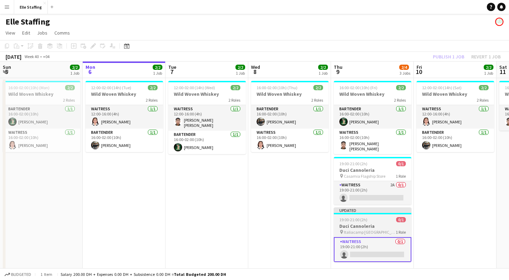
click at [357, 217] on span "19:00-21:00 (2h)" at bounding box center [353, 219] width 28 height 5
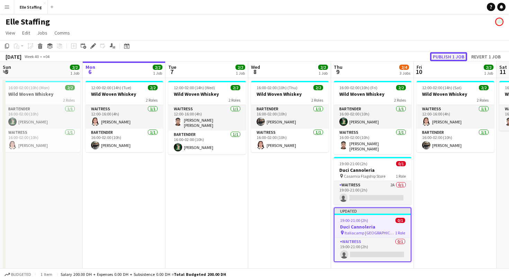
click at [448, 56] on button "Publish 1 job" at bounding box center [448, 56] width 37 height 9
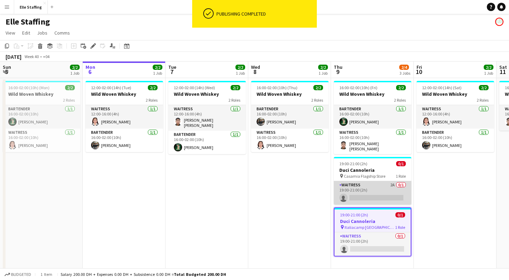
click at [379, 186] on app-card-role "Waitress 2A 0/1 19:00-21:00 (2h) single-neutral-actions" at bounding box center [373, 193] width 78 height 24
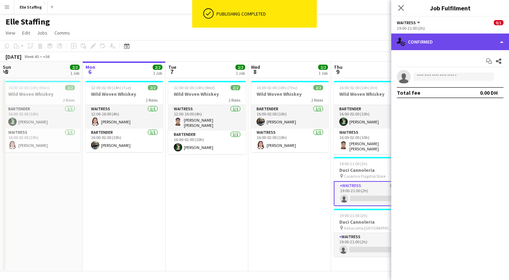
click at [426, 35] on div "single-neutral-actions-check-2 Confirmed" at bounding box center [450, 42] width 118 height 17
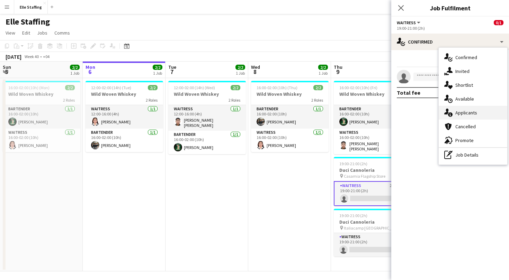
click at [464, 113] on span "Applicants" at bounding box center [466, 113] width 22 height 6
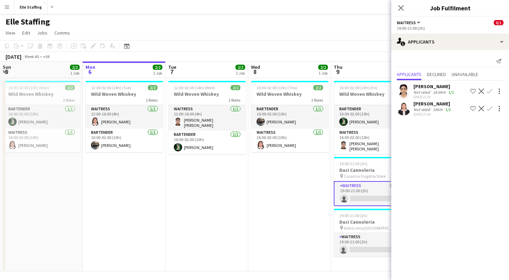
click at [483, 90] on app-icon "Decline" at bounding box center [481, 92] width 6 height 6
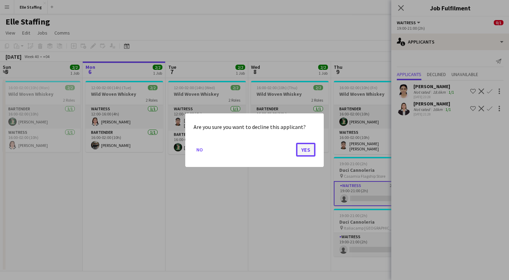
click at [310, 150] on button "Yes" at bounding box center [305, 150] width 19 height 14
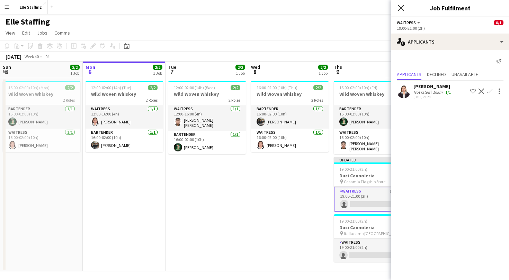
click at [399, 11] on icon "Close pop-in" at bounding box center [400, 8] width 7 height 7
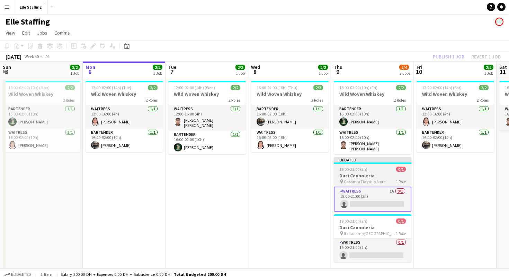
click at [374, 163] on div at bounding box center [373, 163] width 78 height 1
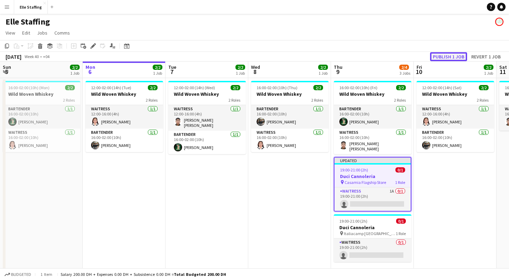
click at [455, 57] on button "Publish 1 job" at bounding box center [448, 56] width 37 height 9
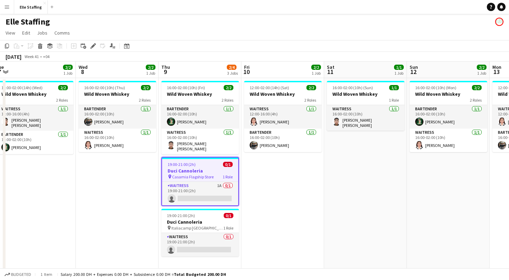
scroll to position [0, 170]
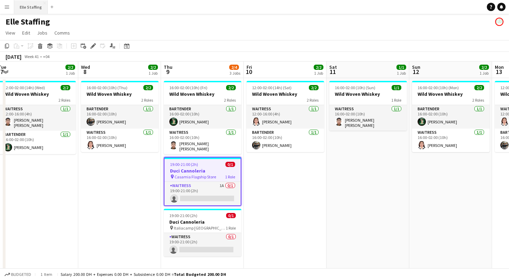
click at [34, 10] on button "Elle Staffing Close" at bounding box center [31, 7] width 34 height 14
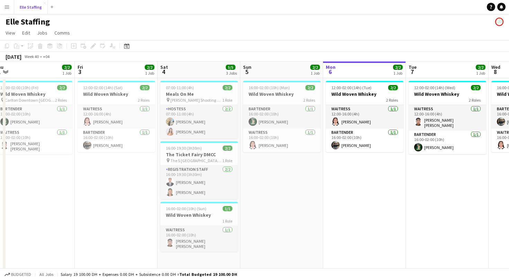
scroll to position [0, 258]
